Goal: Information Seeking & Learning: Learn about a topic

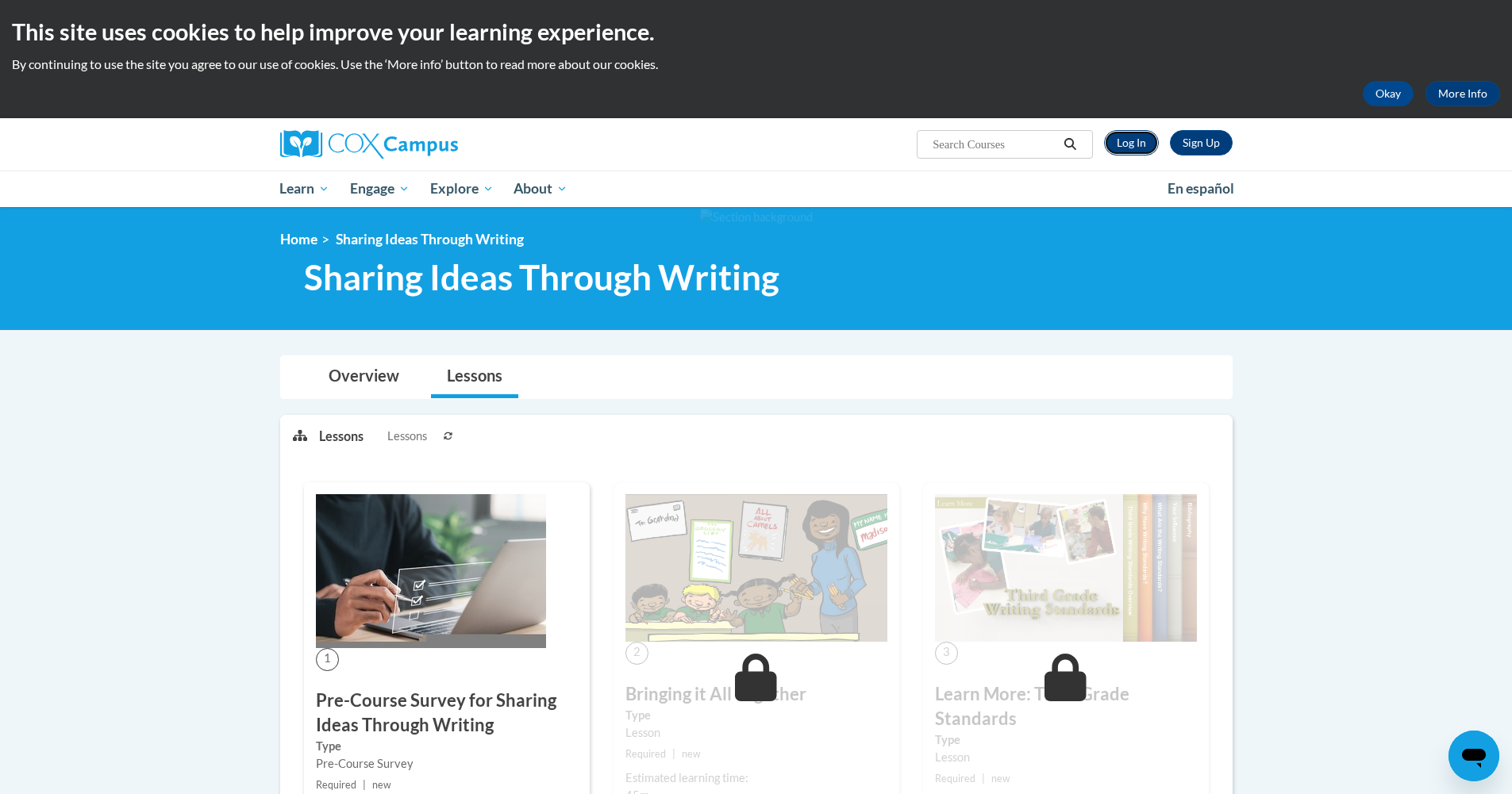
click at [1134, 143] on link "Log In" at bounding box center [1132, 143] width 55 height 26
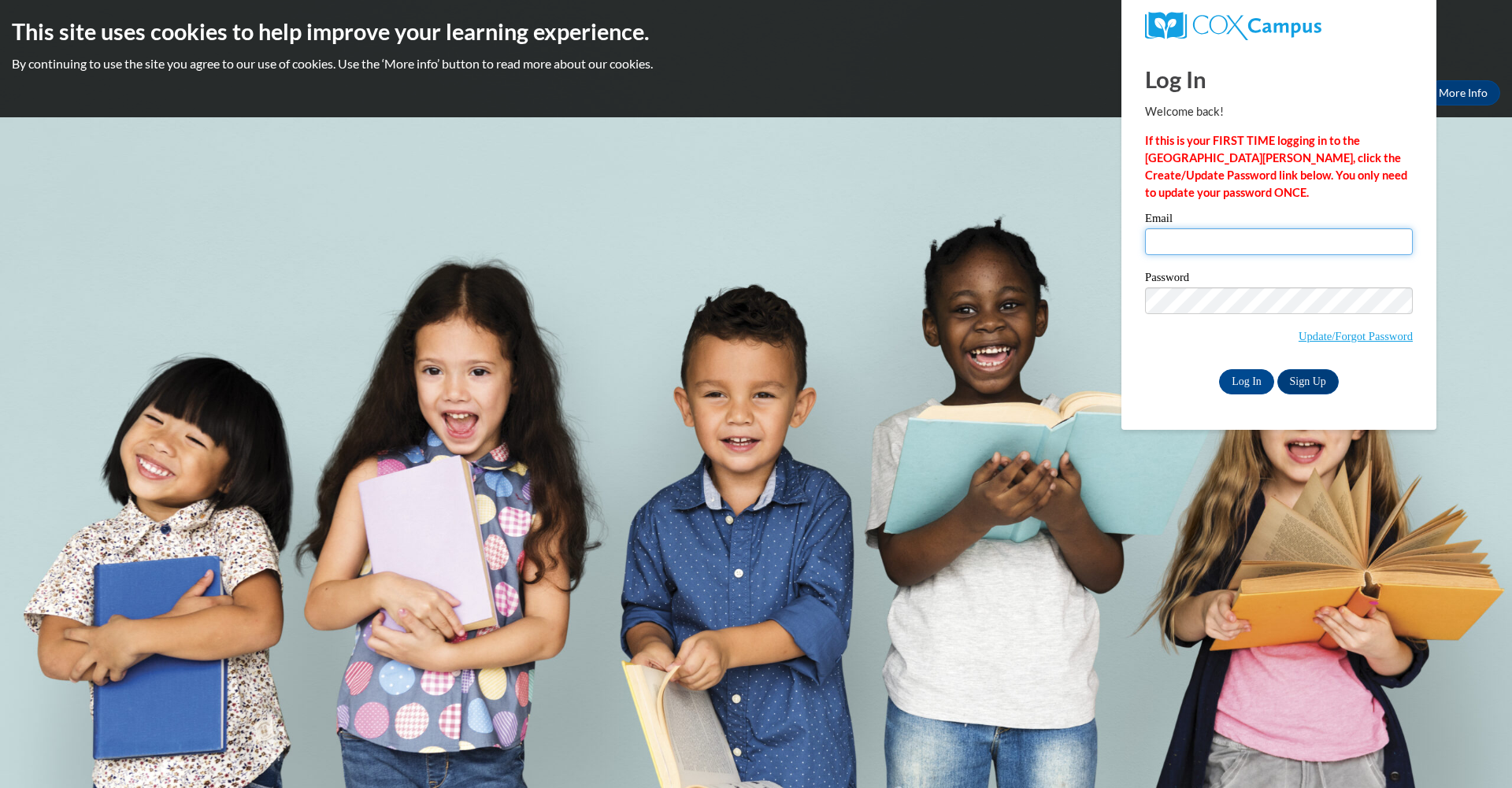
click at [1168, 231] on input "Email" at bounding box center [1279, 242] width 268 height 27
type input "singleton.ashleyl@yahoo.com"
click at [1266, 382] on input "Log In" at bounding box center [1246, 382] width 55 height 26
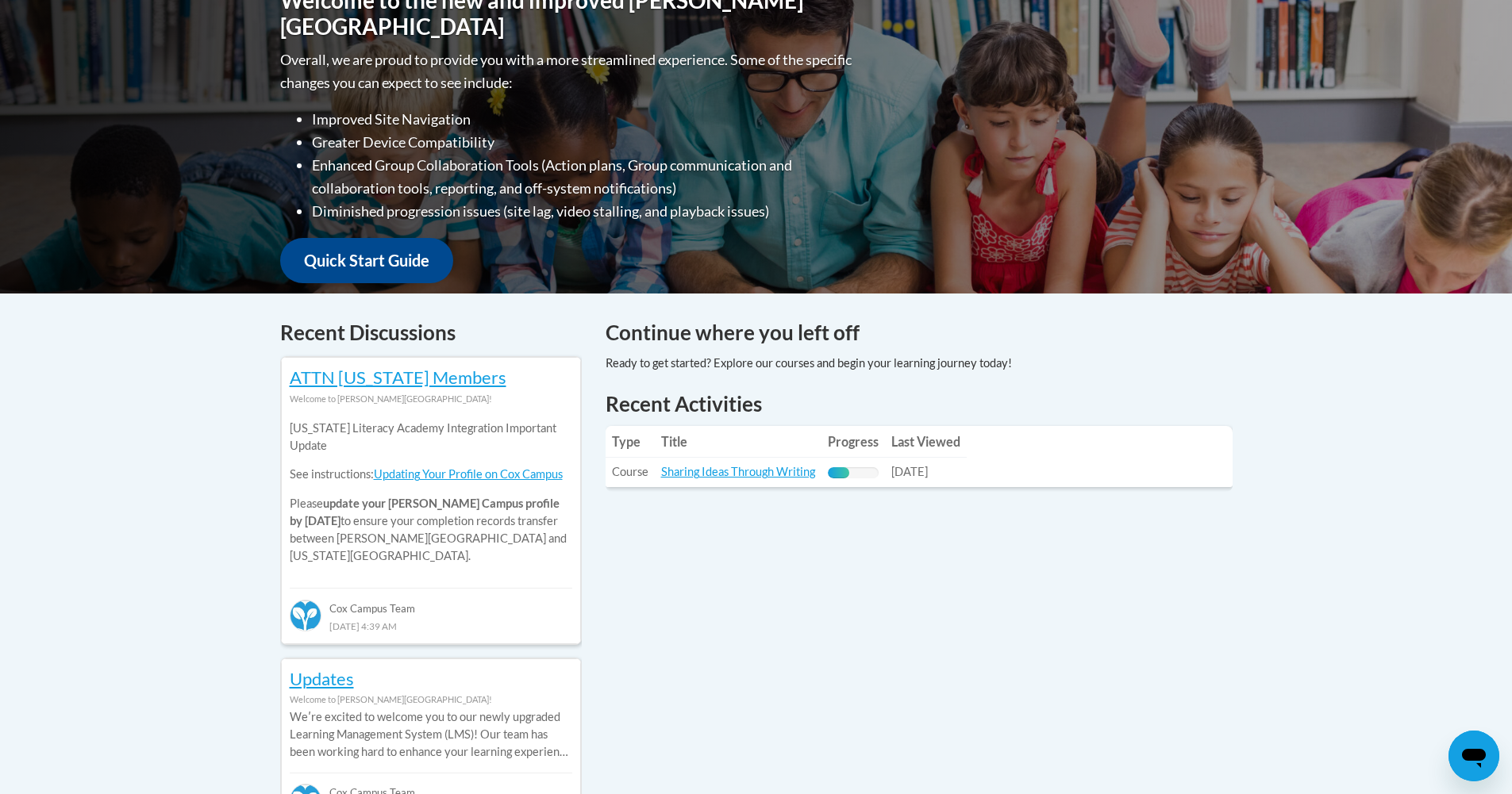
scroll to position [420, 0]
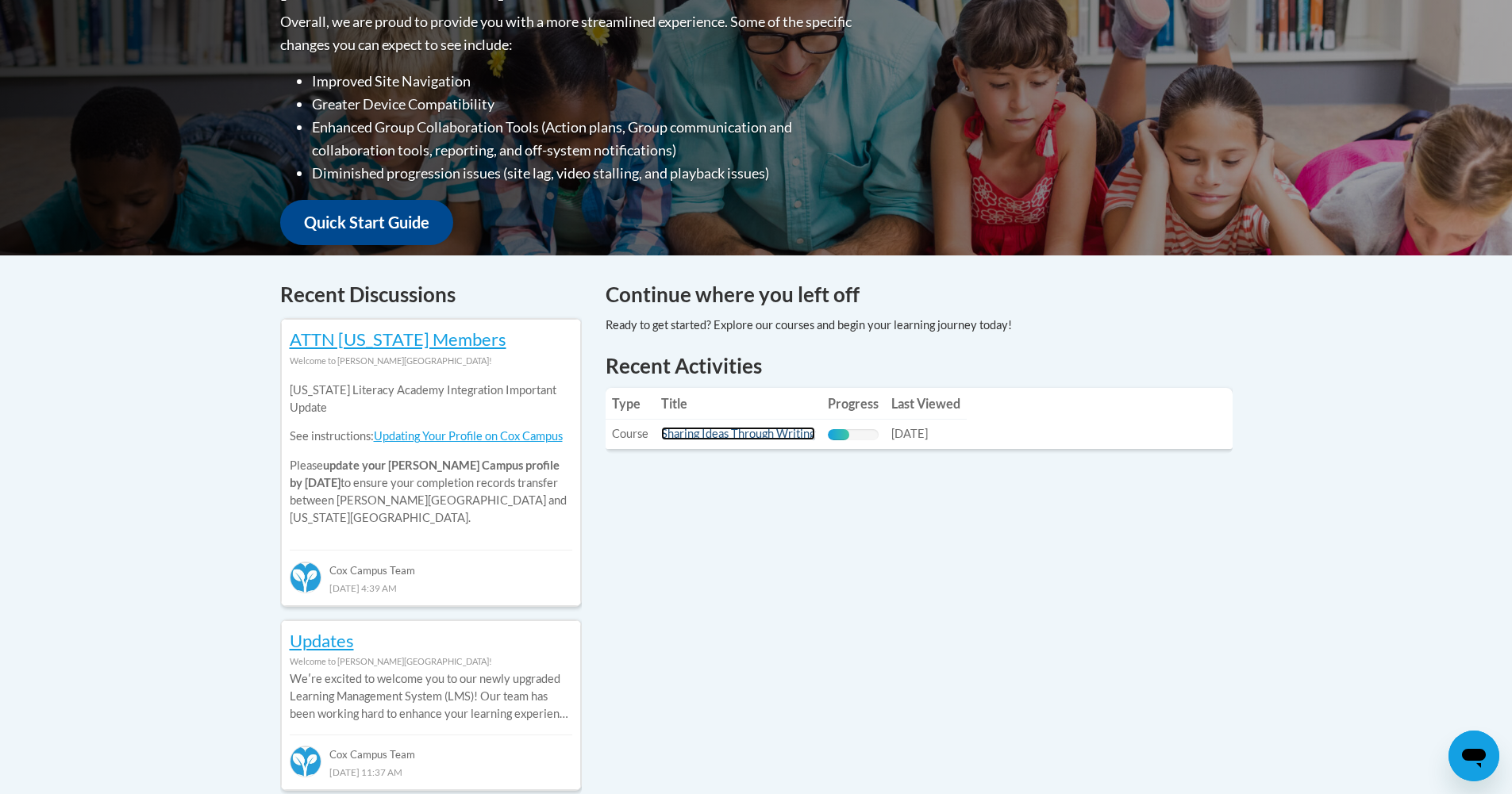
click at [756, 438] on link "Sharing Ideas Through Writing" at bounding box center [738, 433] width 154 height 14
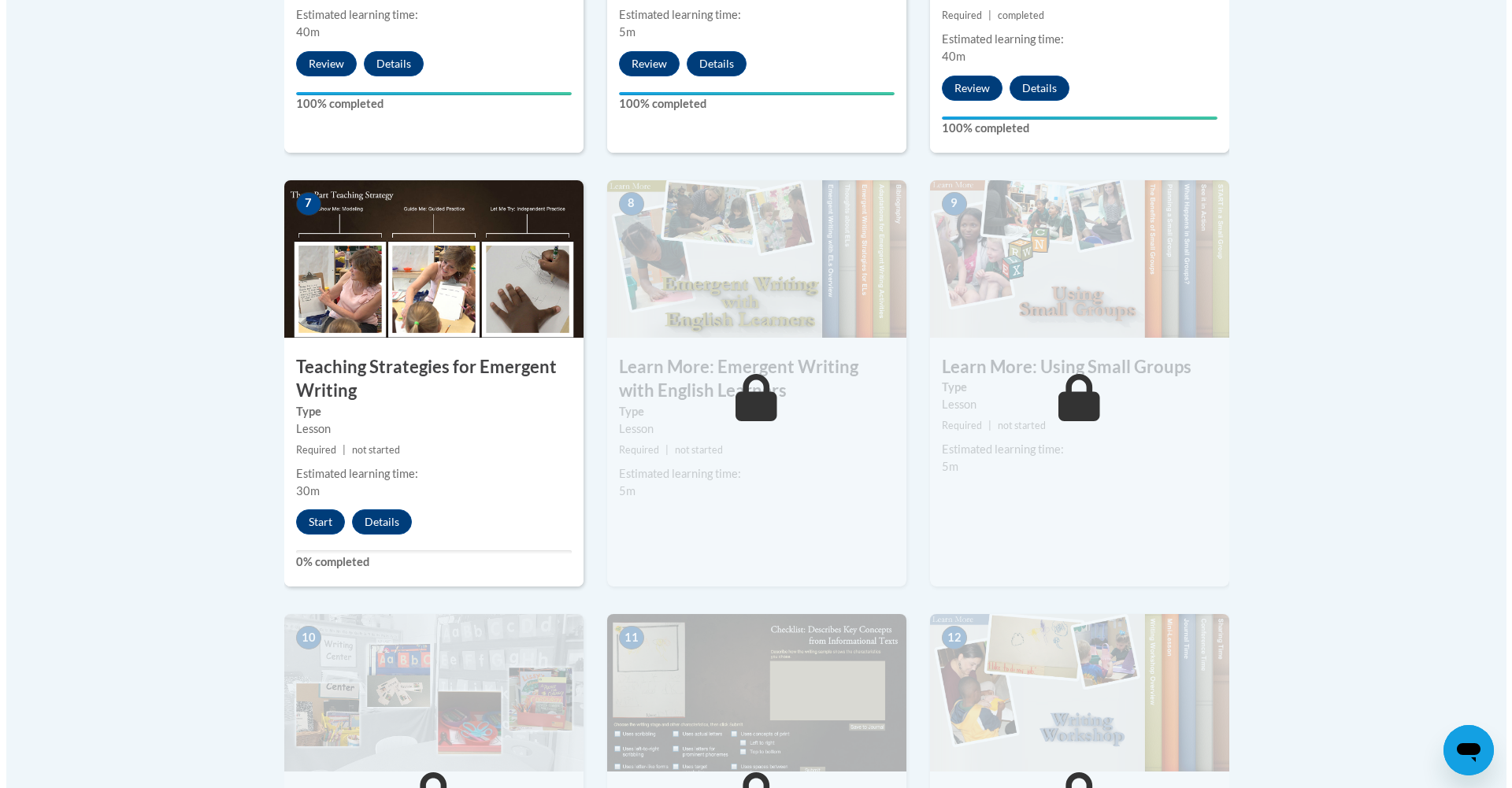
scroll to position [1241, 0]
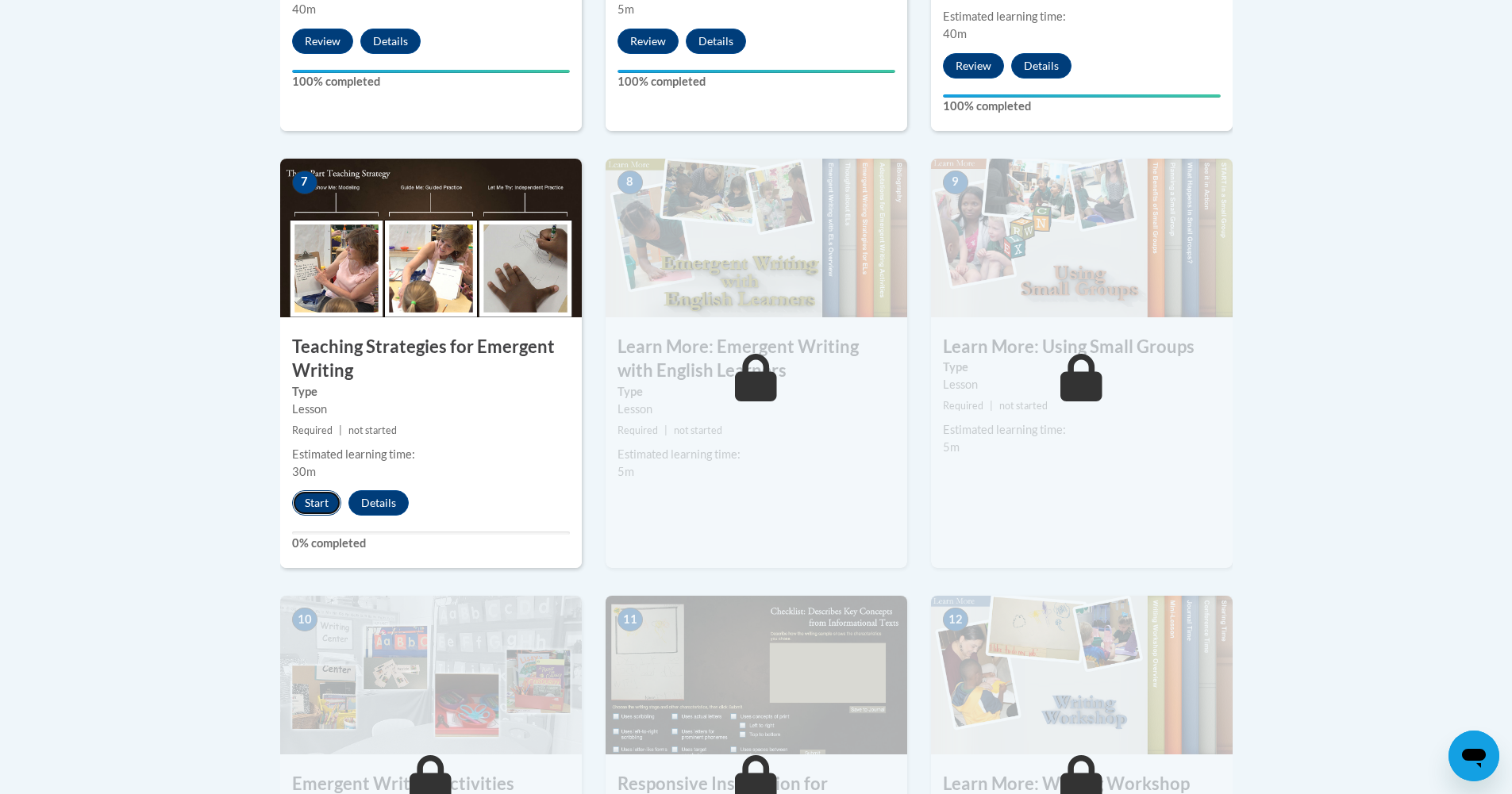
click at [313, 490] on button "Start" at bounding box center [317, 503] width 49 height 26
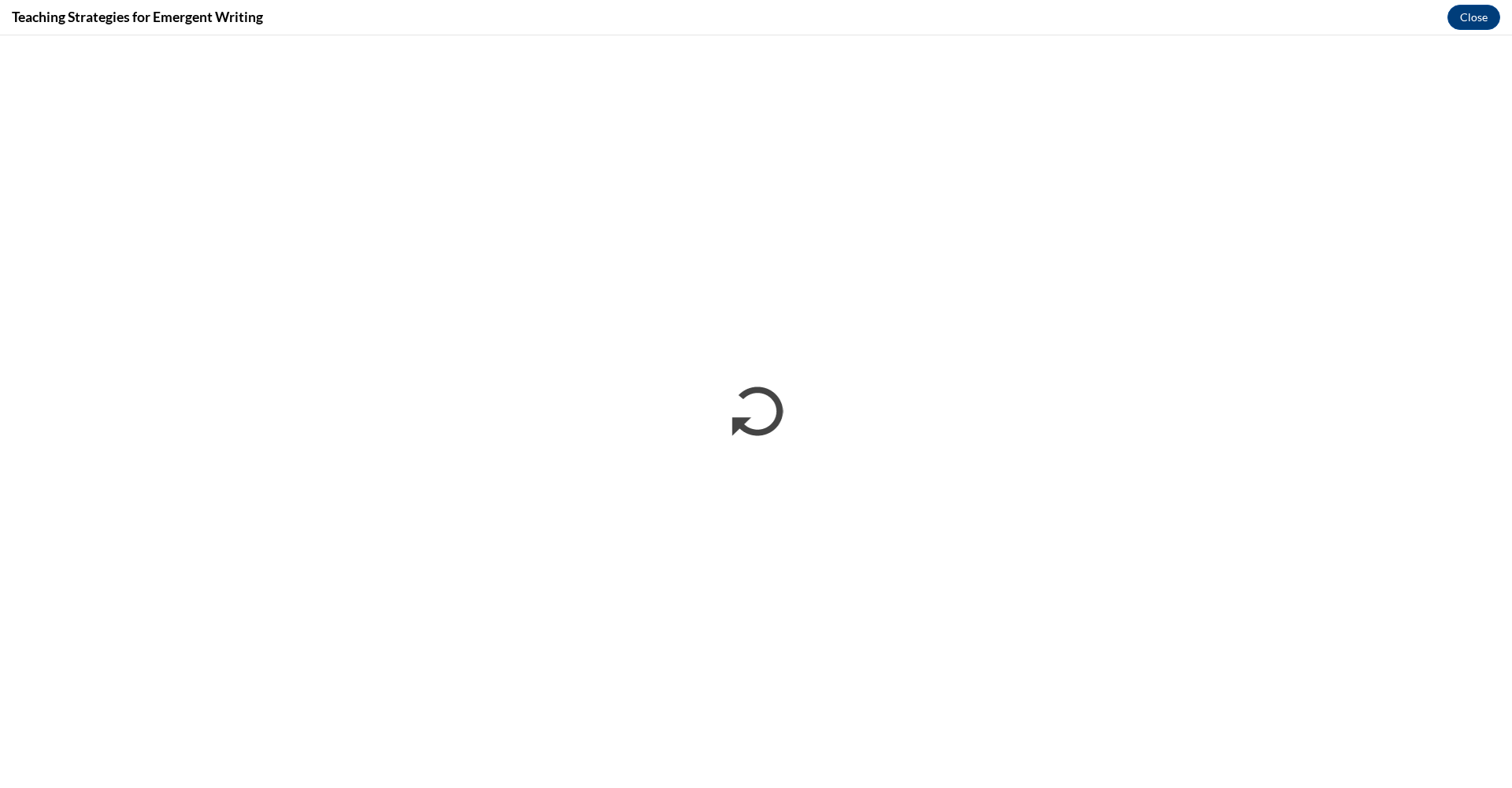
scroll to position [0, 0]
